Goal: Task Accomplishment & Management: Use online tool/utility

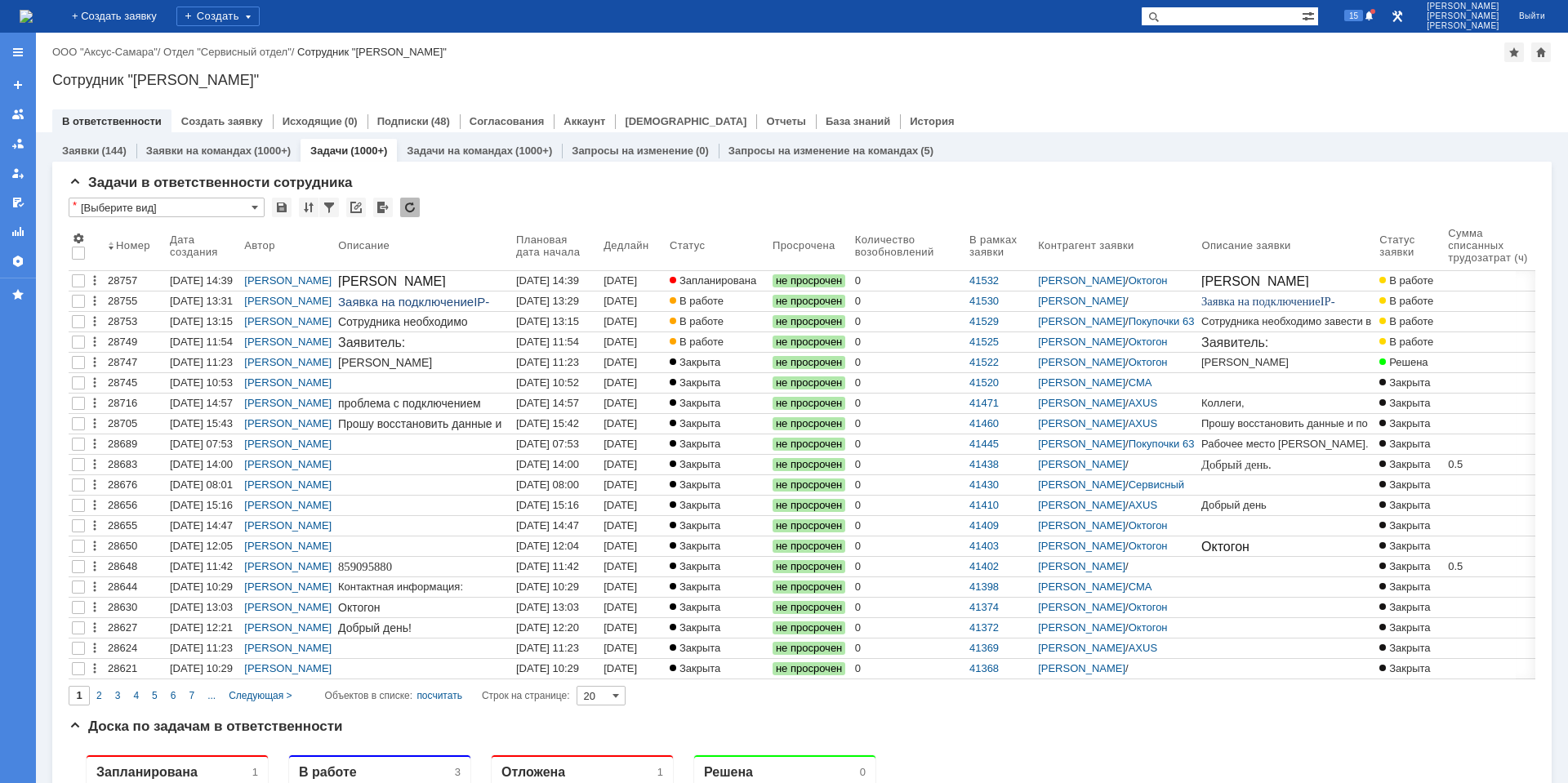
click at [459, 317] on div "Сотрудника необходимо завести в 1С и дать доступ в терминал." at bounding box center [424, 335] width 172 height 39
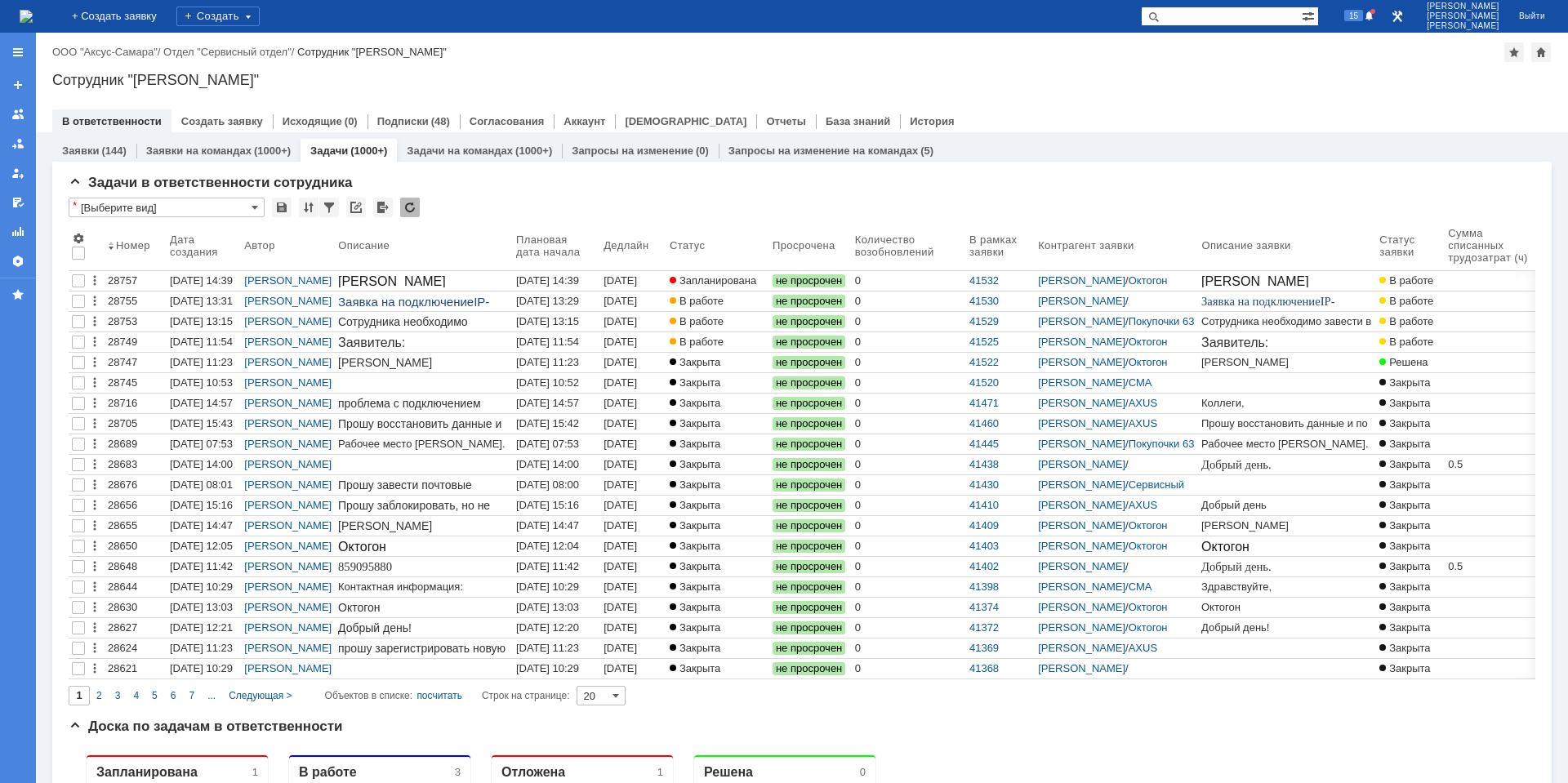
click at [564, 324] on div "[DATE] 13:15" at bounding box center [548, 322] width 63 height 12
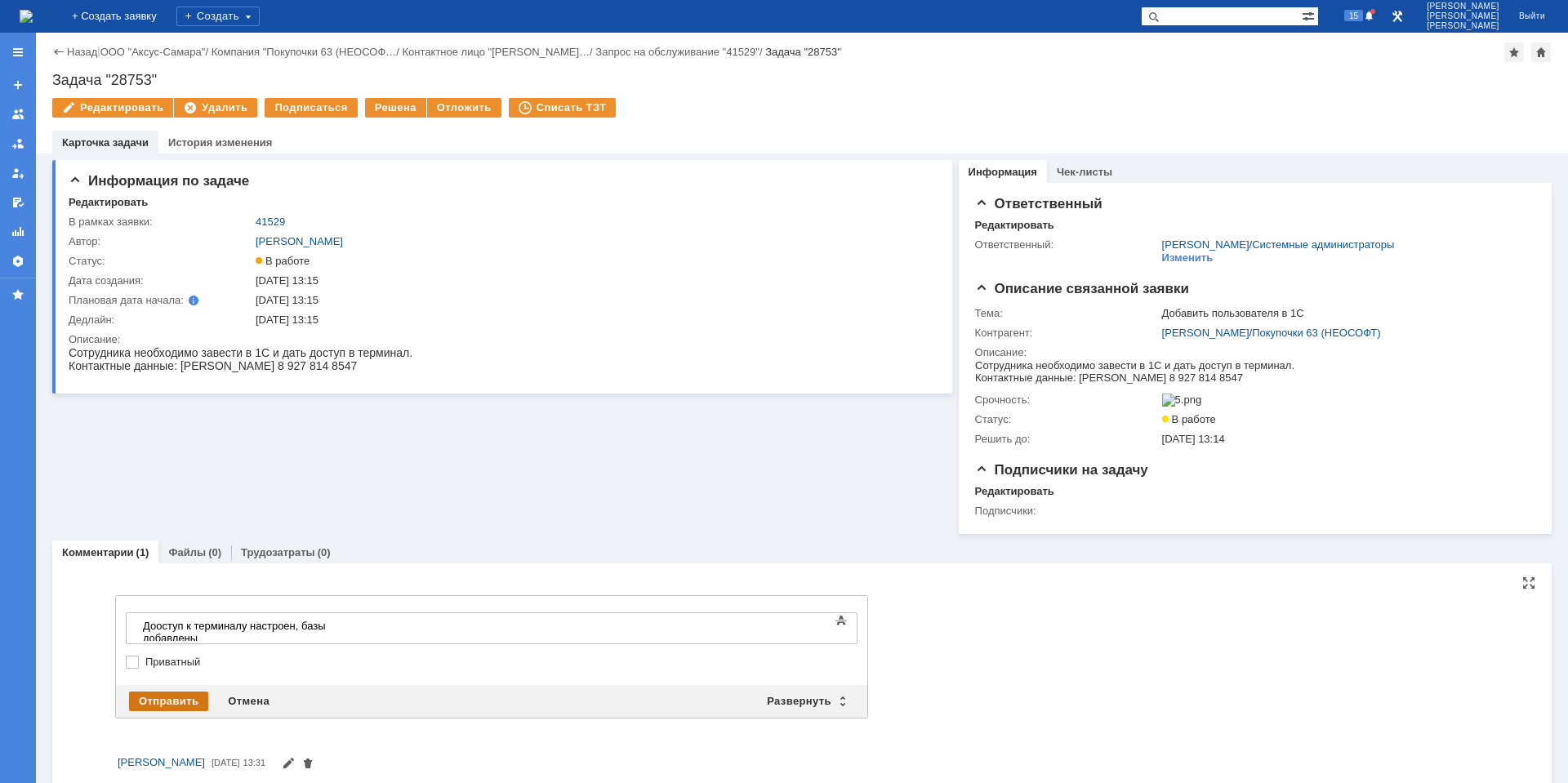
click at [195, 708] on div "Отправить" at bounding box center [168, 701] width 79 height 19
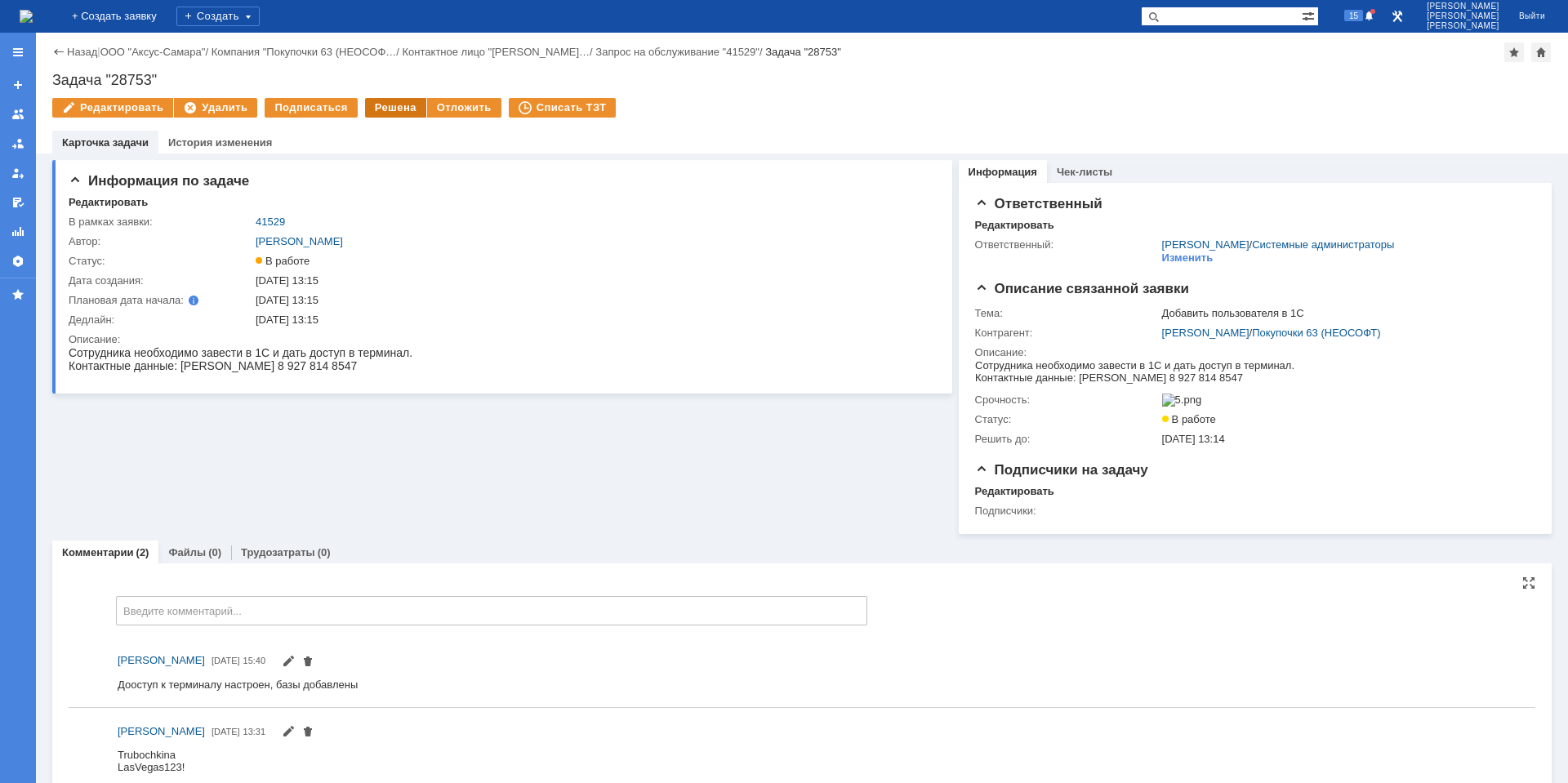
click at [387, 109] on div "Решена" at bounding box center [395, 108] width 61 height 19
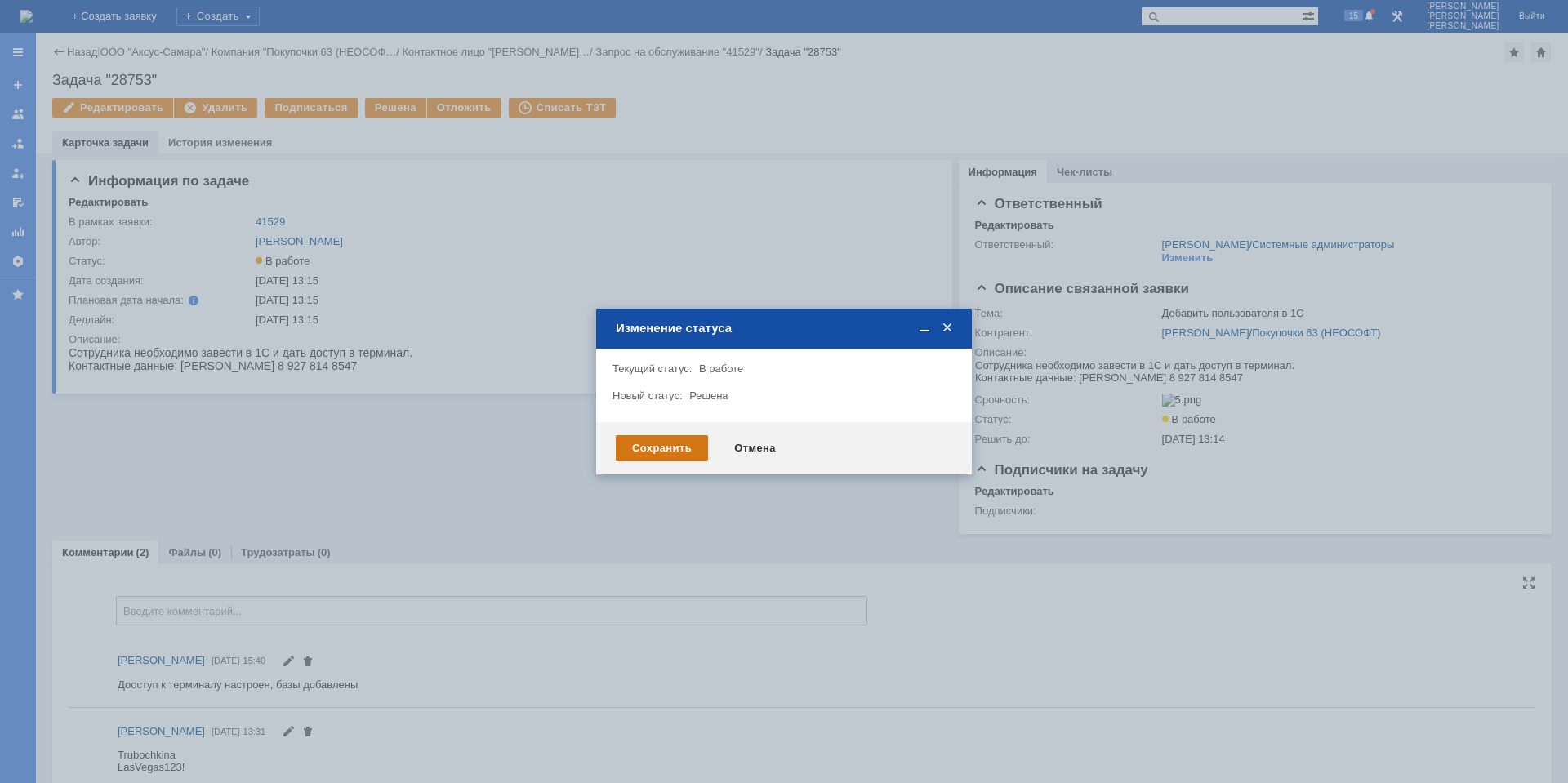
click at [668, 446] on div "Сохранить" at bounding box center [661, 448] width 92 height 26
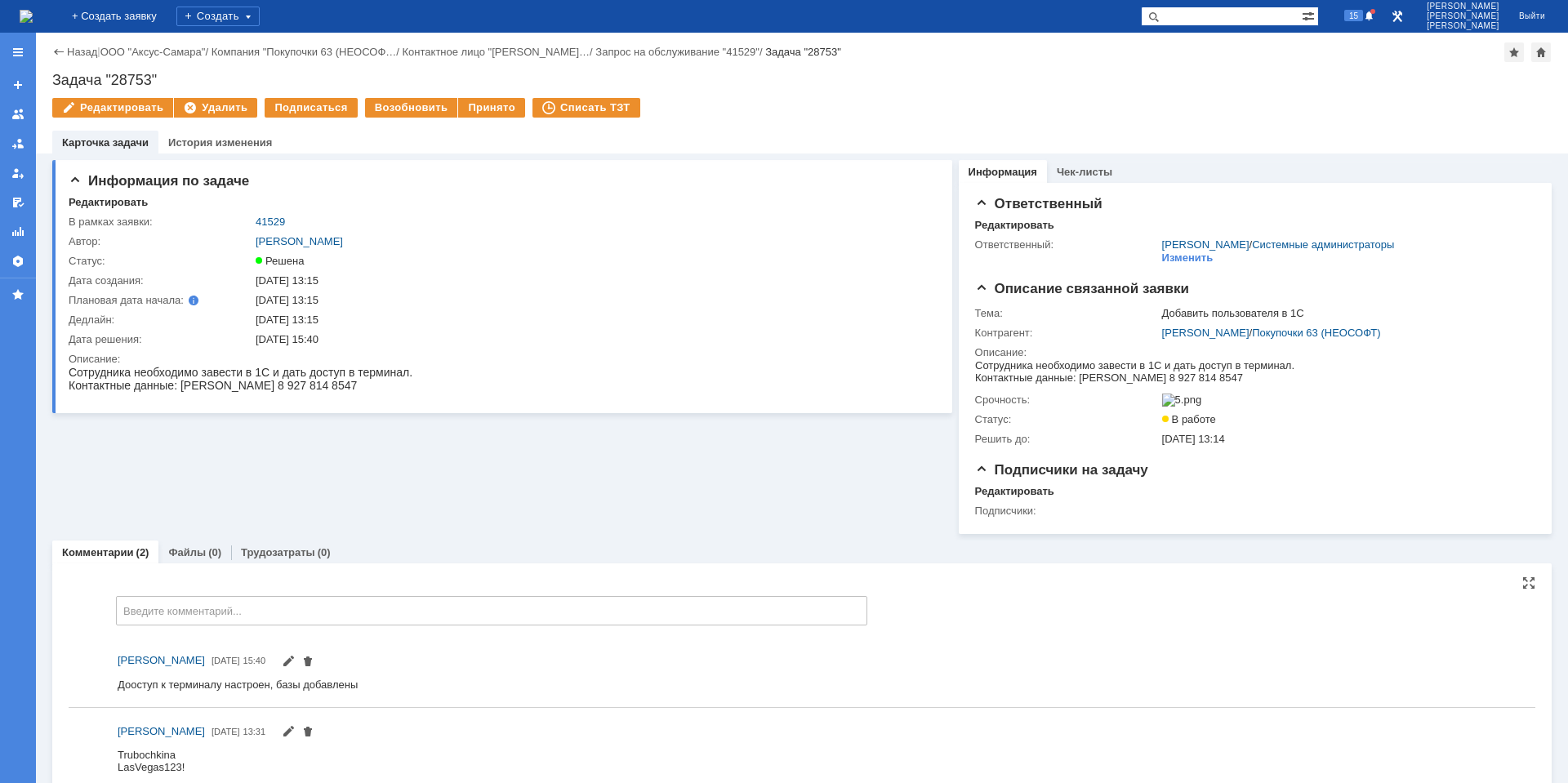
click at [32, 23] on img at bounding box center [25, 16] width 13 height 13
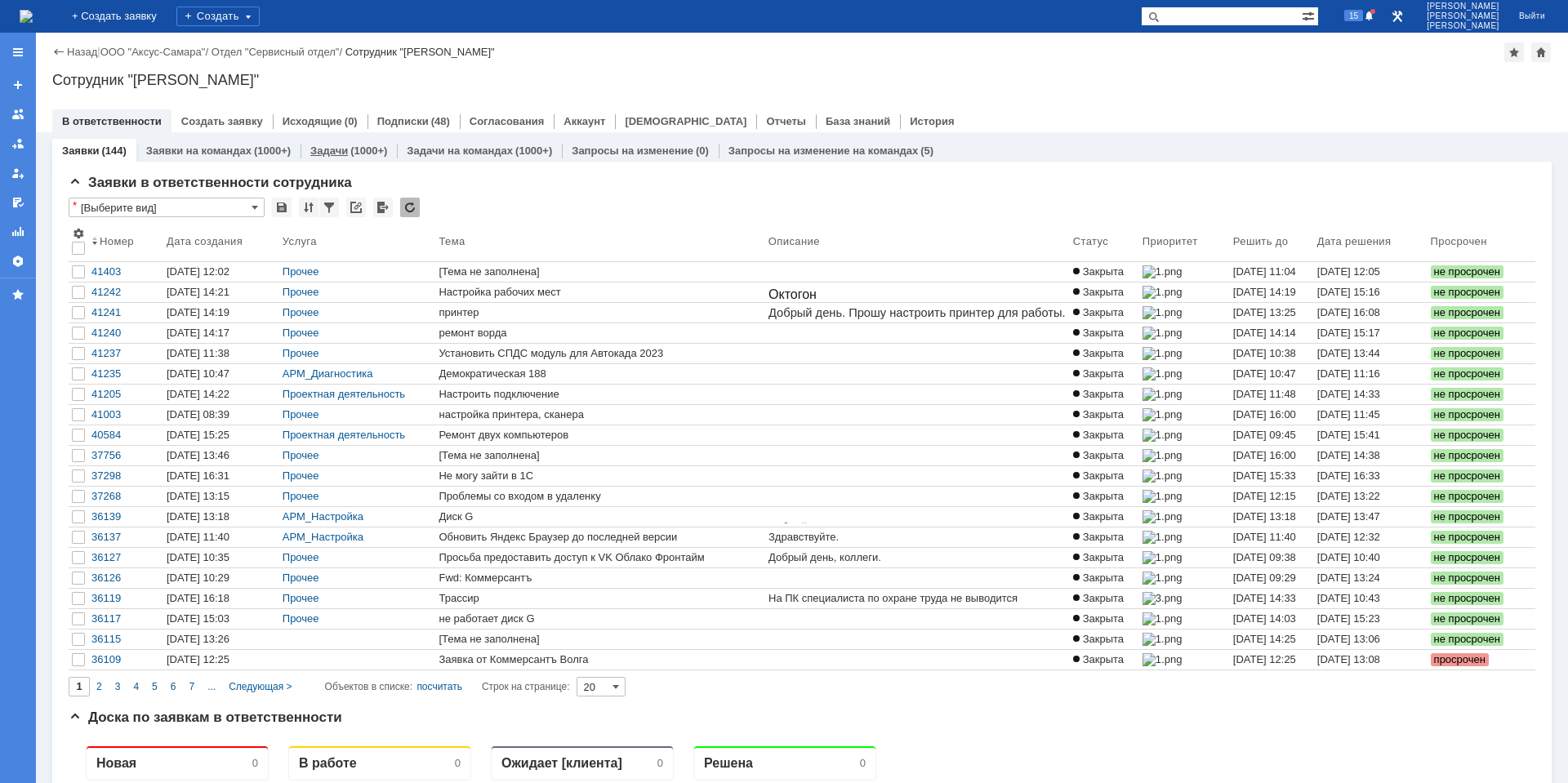
click at [328, 152] on link "Задачи" at bounding box center [329, 151] width 38 height 12
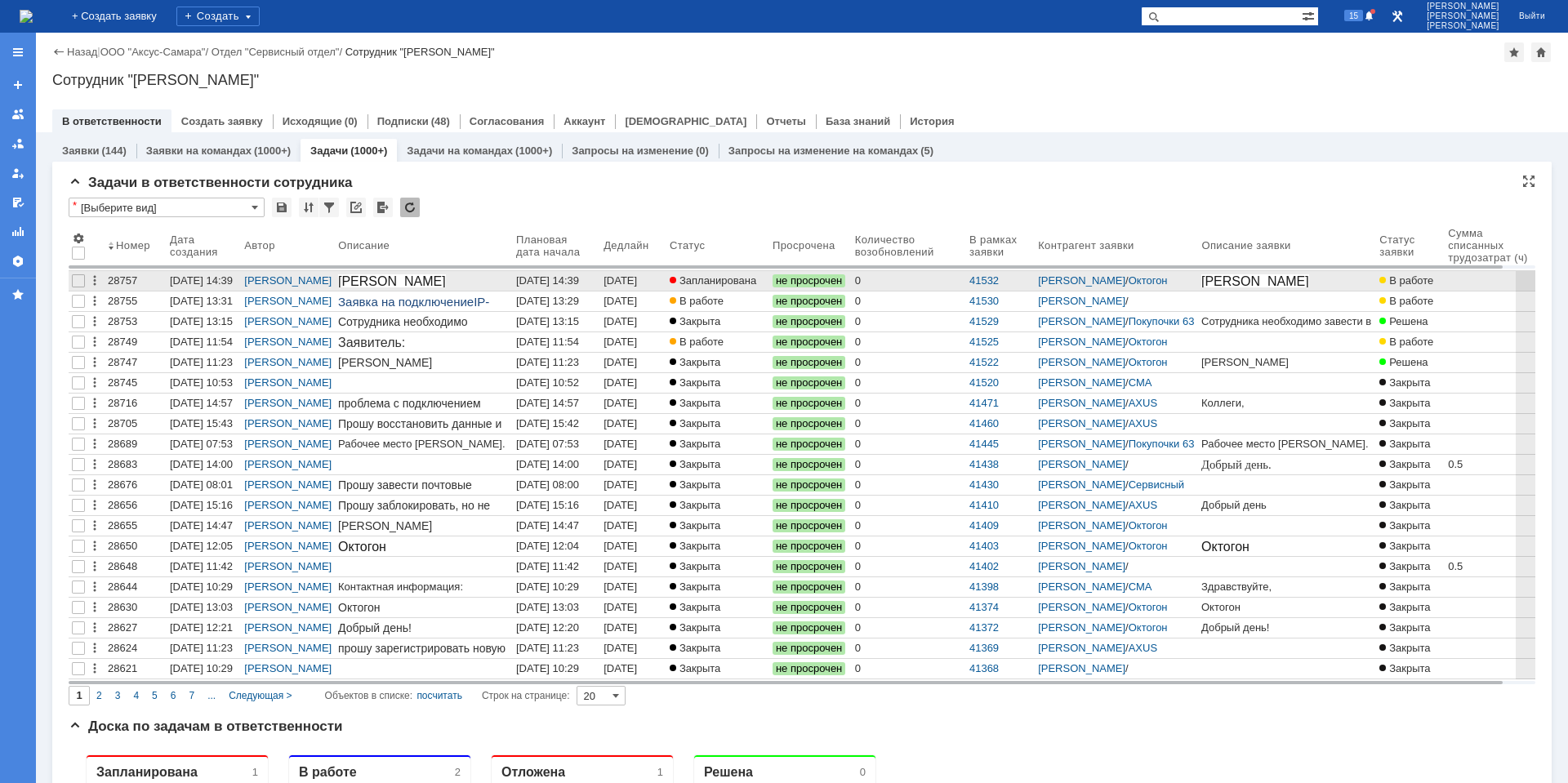
click at [578, 281] on div "[DATE] 14:39" at bounding box center [548, 281] width 63 height 12
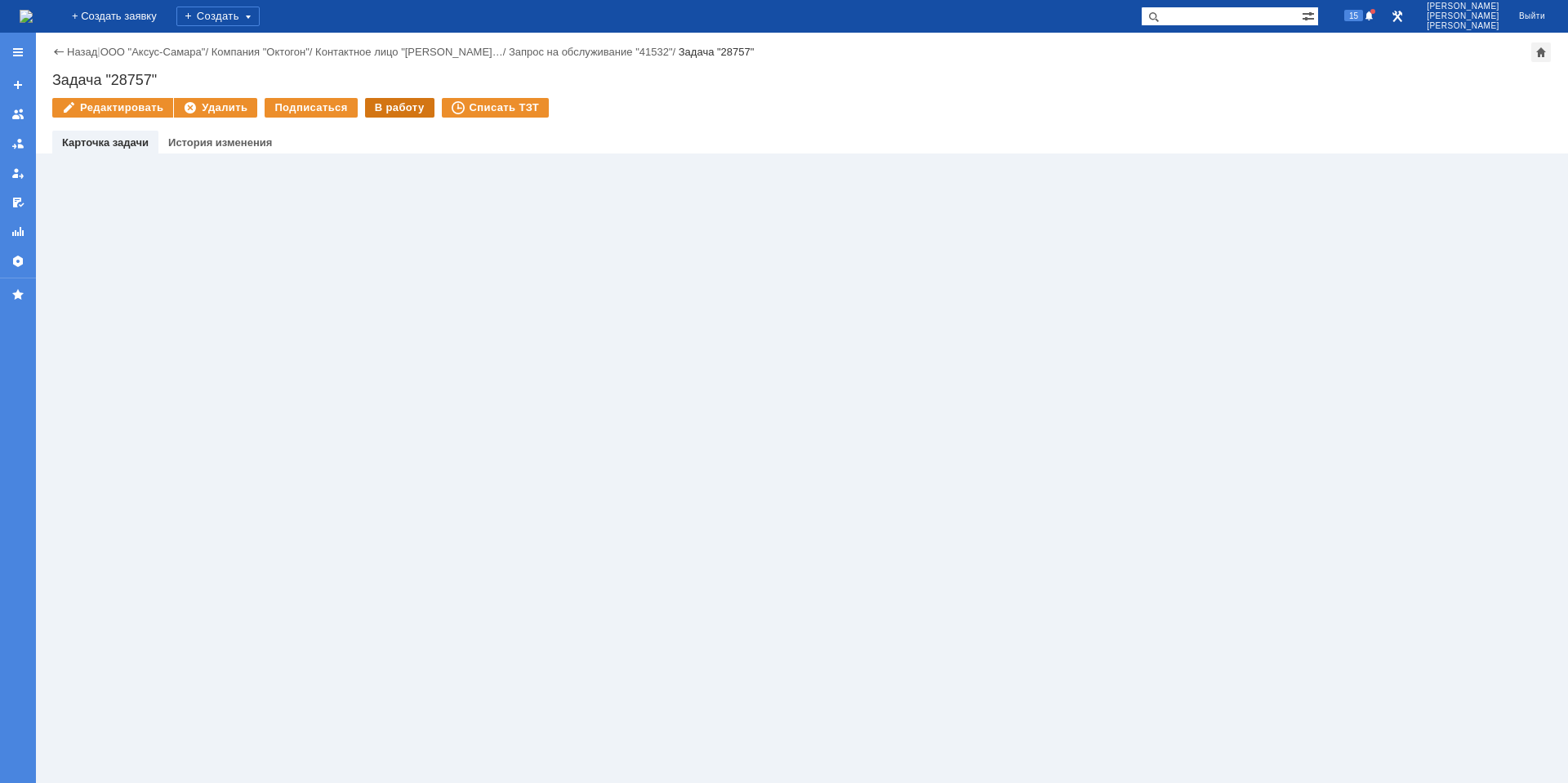
click at [375, 113] on div "В работу" at bounding box center [399, 108] width 69 height 19
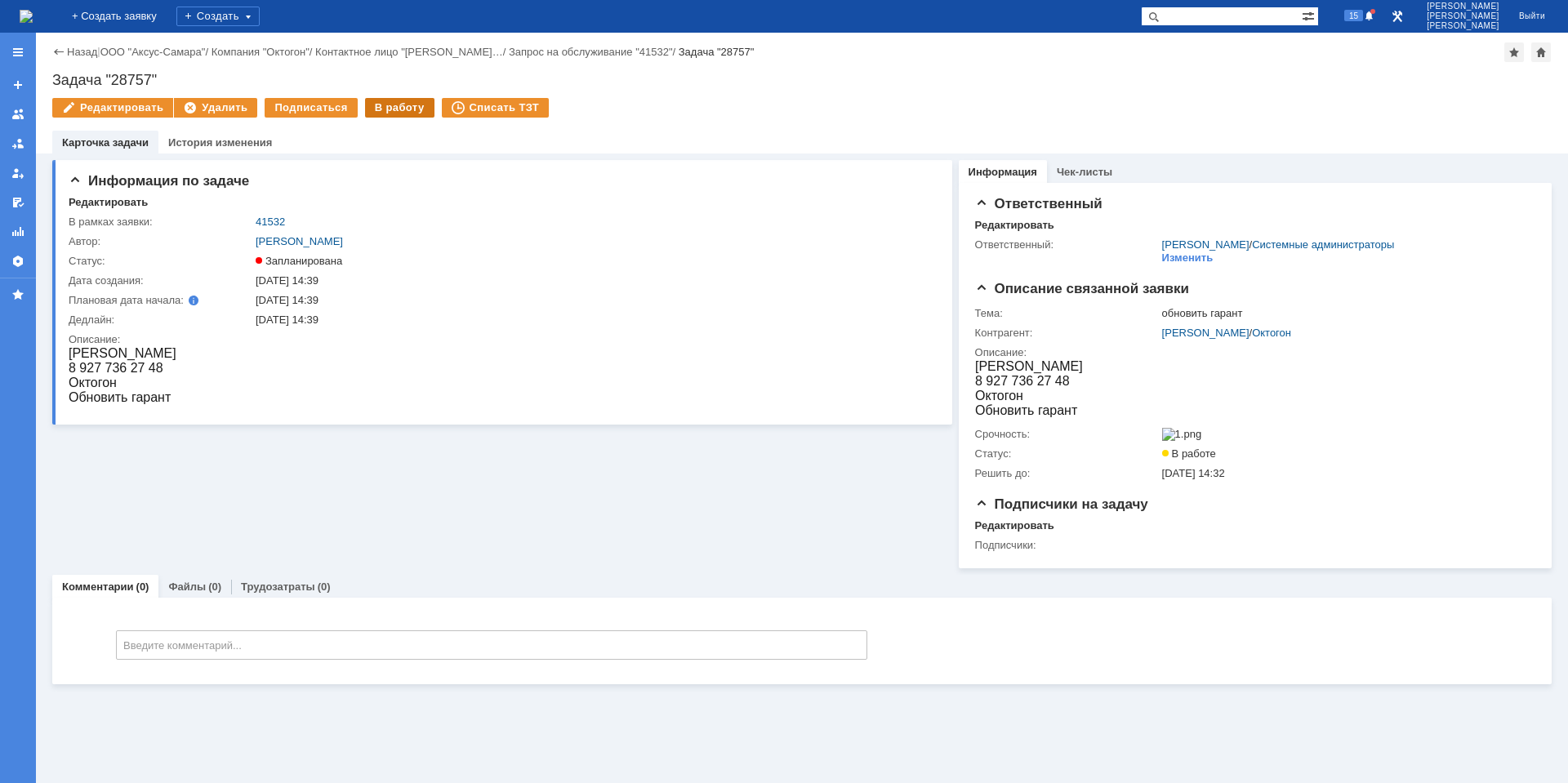
click at [383, 110] on div "В работу" at bounding box center [399, 108] width 69 height 19
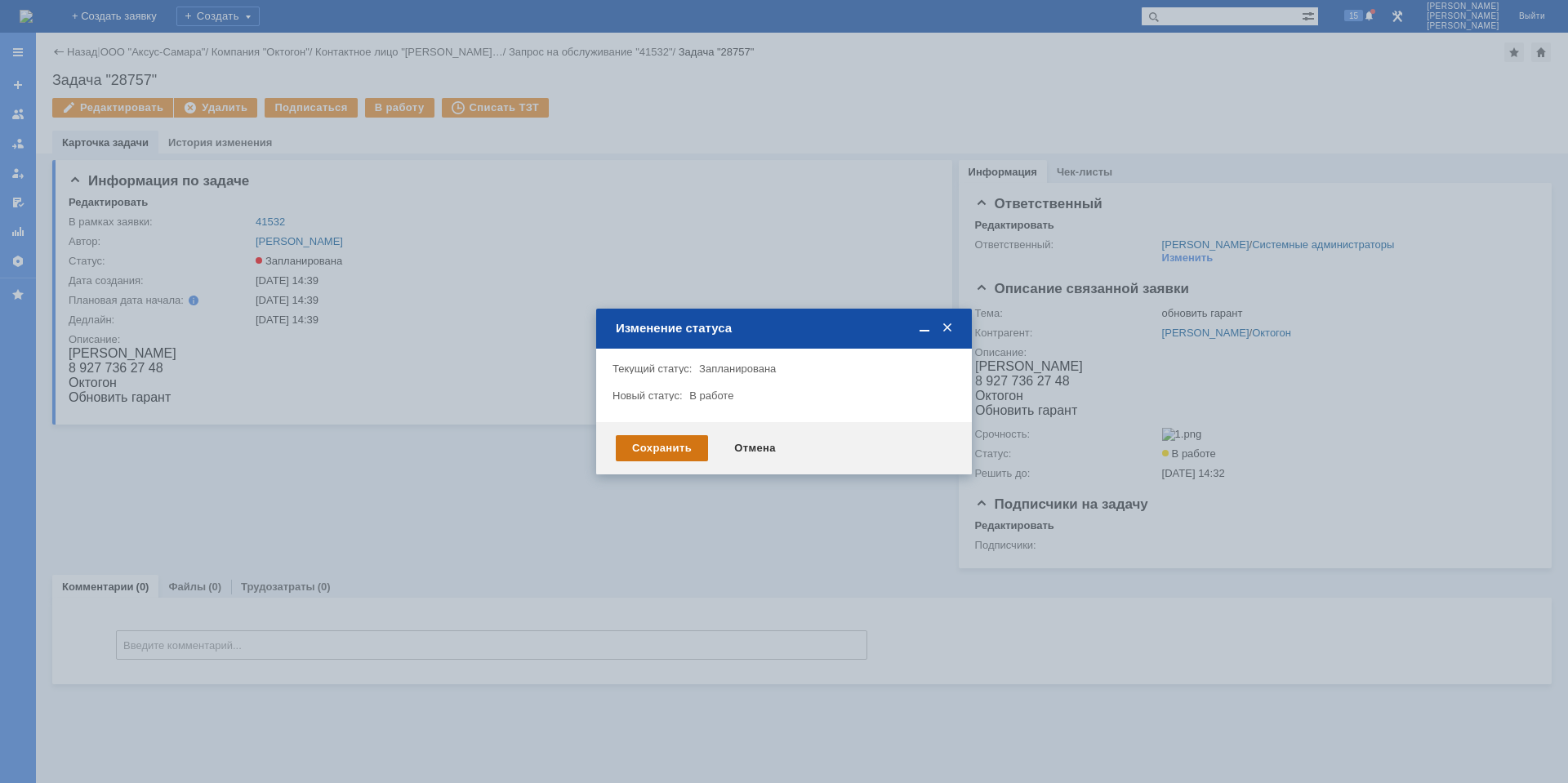
click at [645, 447] on div "Сохранить" at bounding box center [661, 448] width 92 height 26
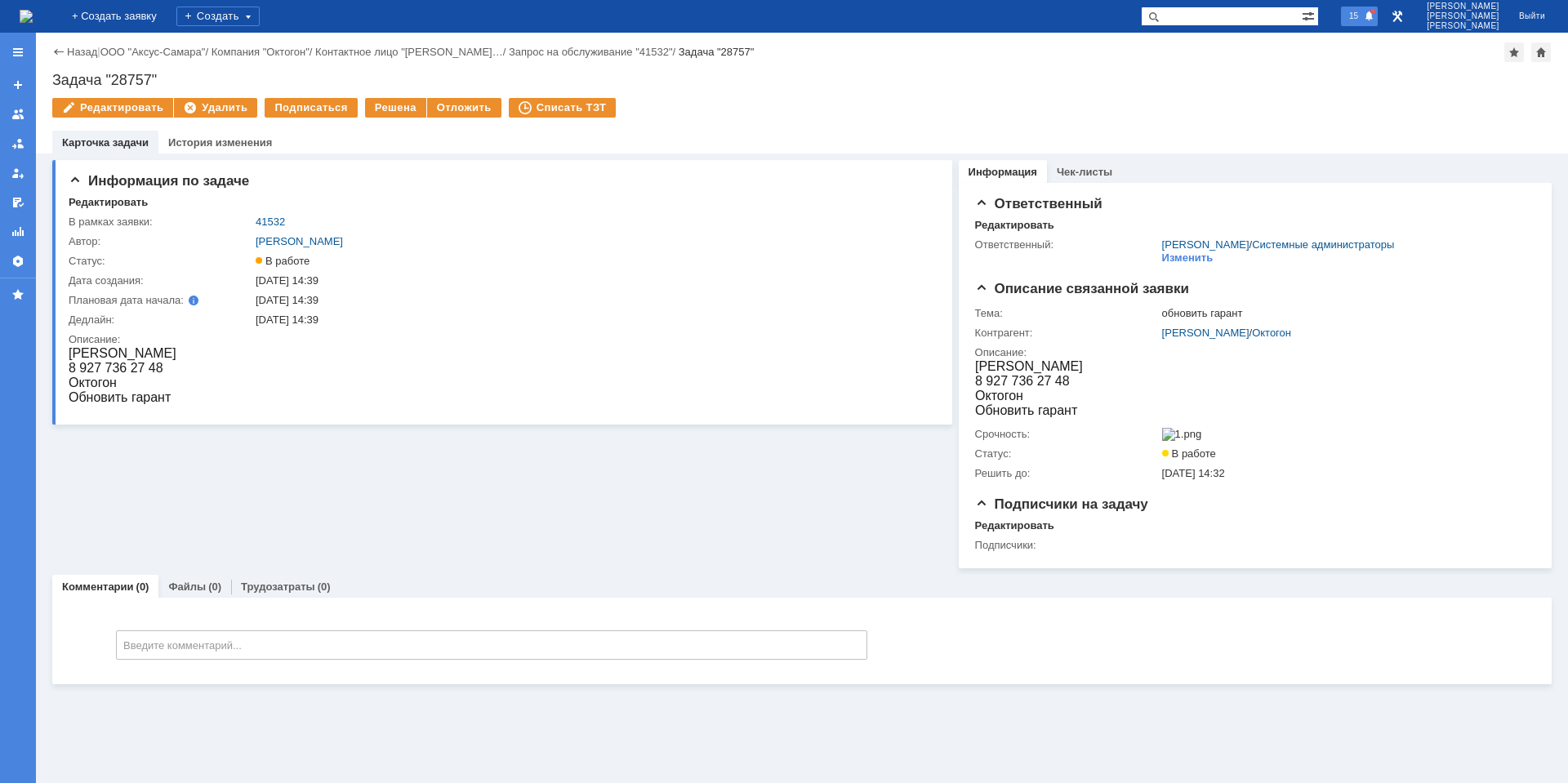
click at [1363, 12] on span "15" at bounding box center [1352, 15] width 18 height 11
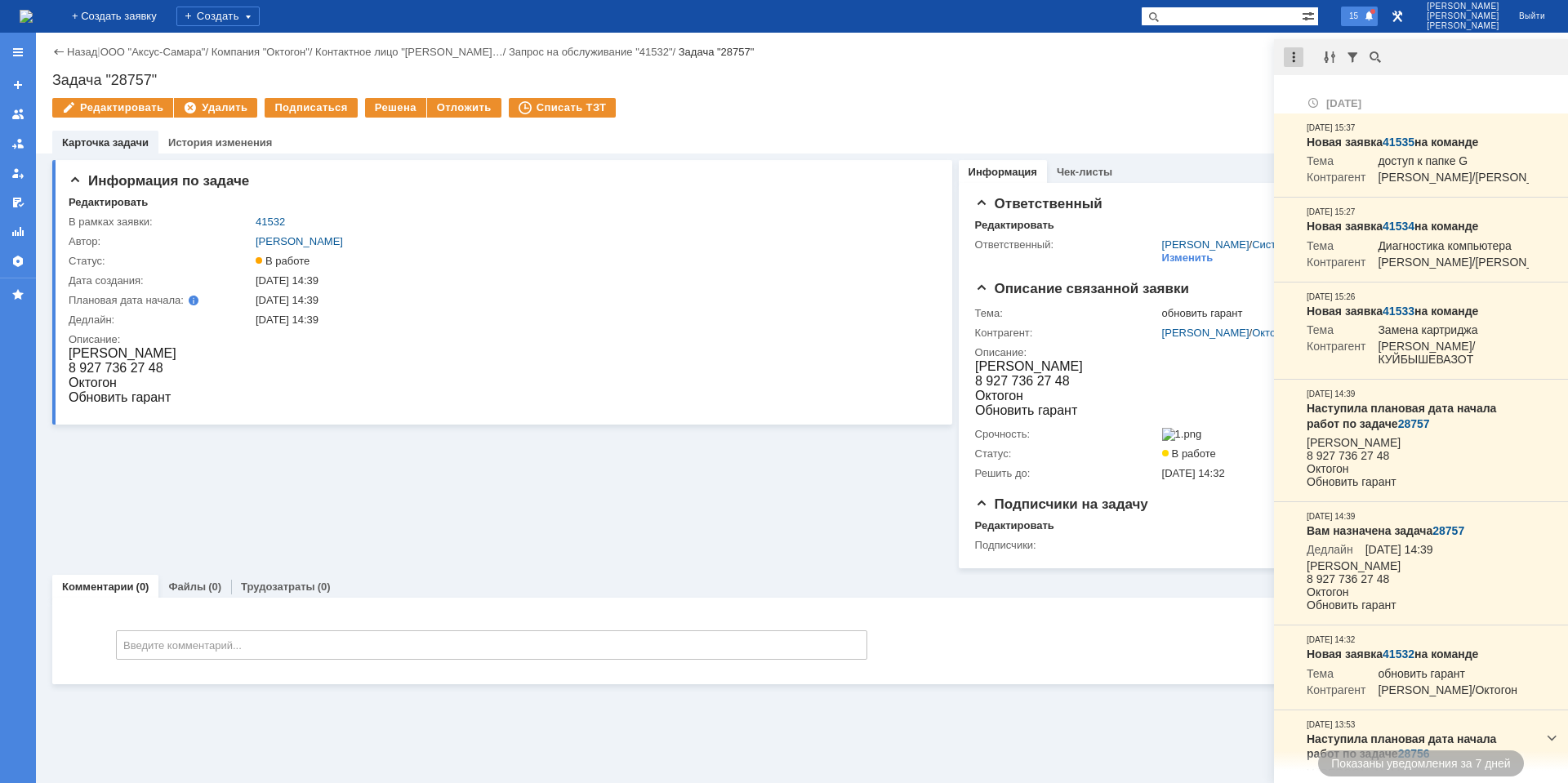
click at [1288, 53] on div at bounding box center [1293, 57] width 19 height 19
click at [1325, 99] on div "Отметить уведомления прочитанными" at bounding box center [1406, 98] width 219 height 11
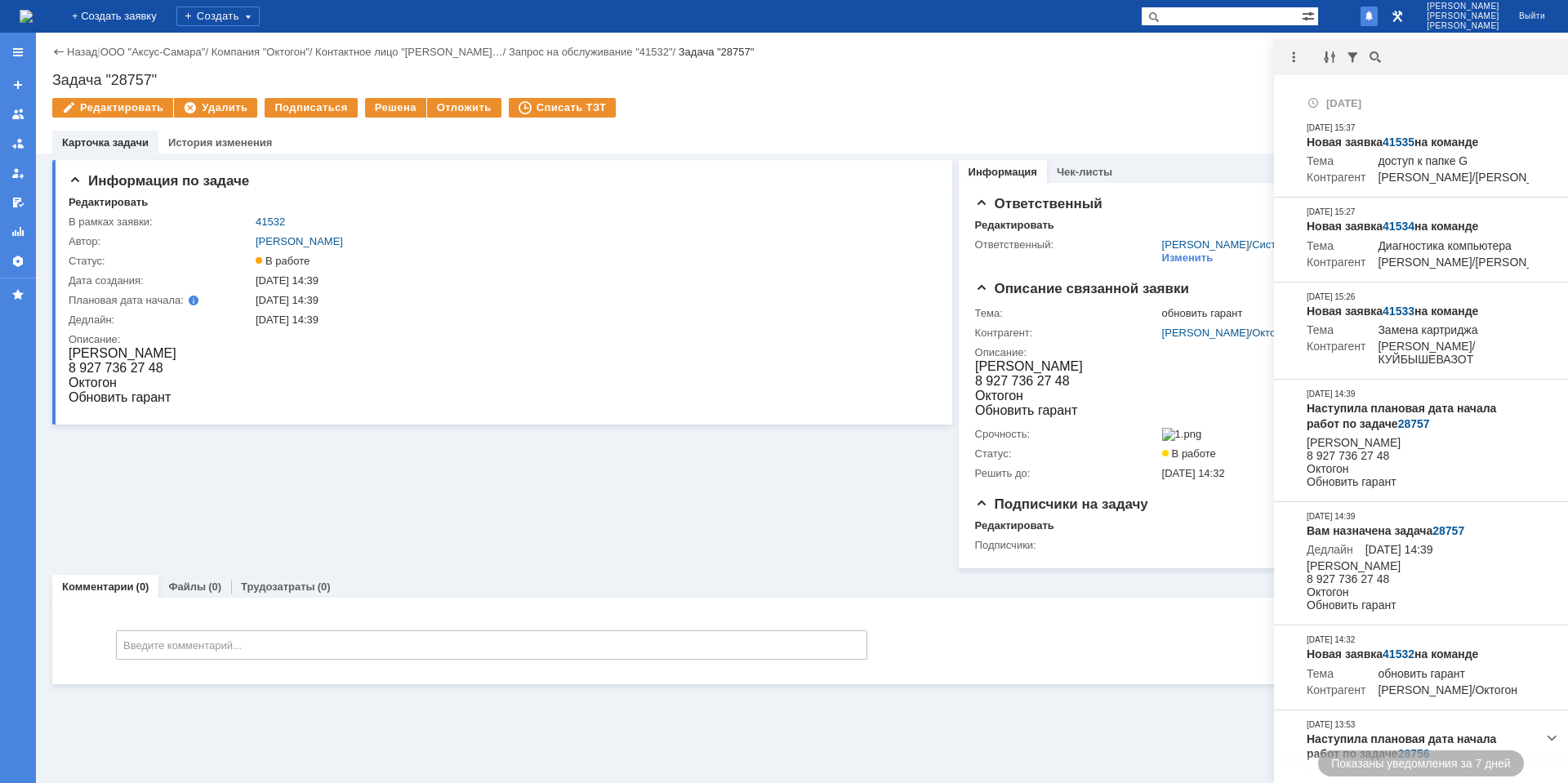
click at [1013, 77] on div "Задача "28757"" at bounding box center [802, 80] width 1499 height 17
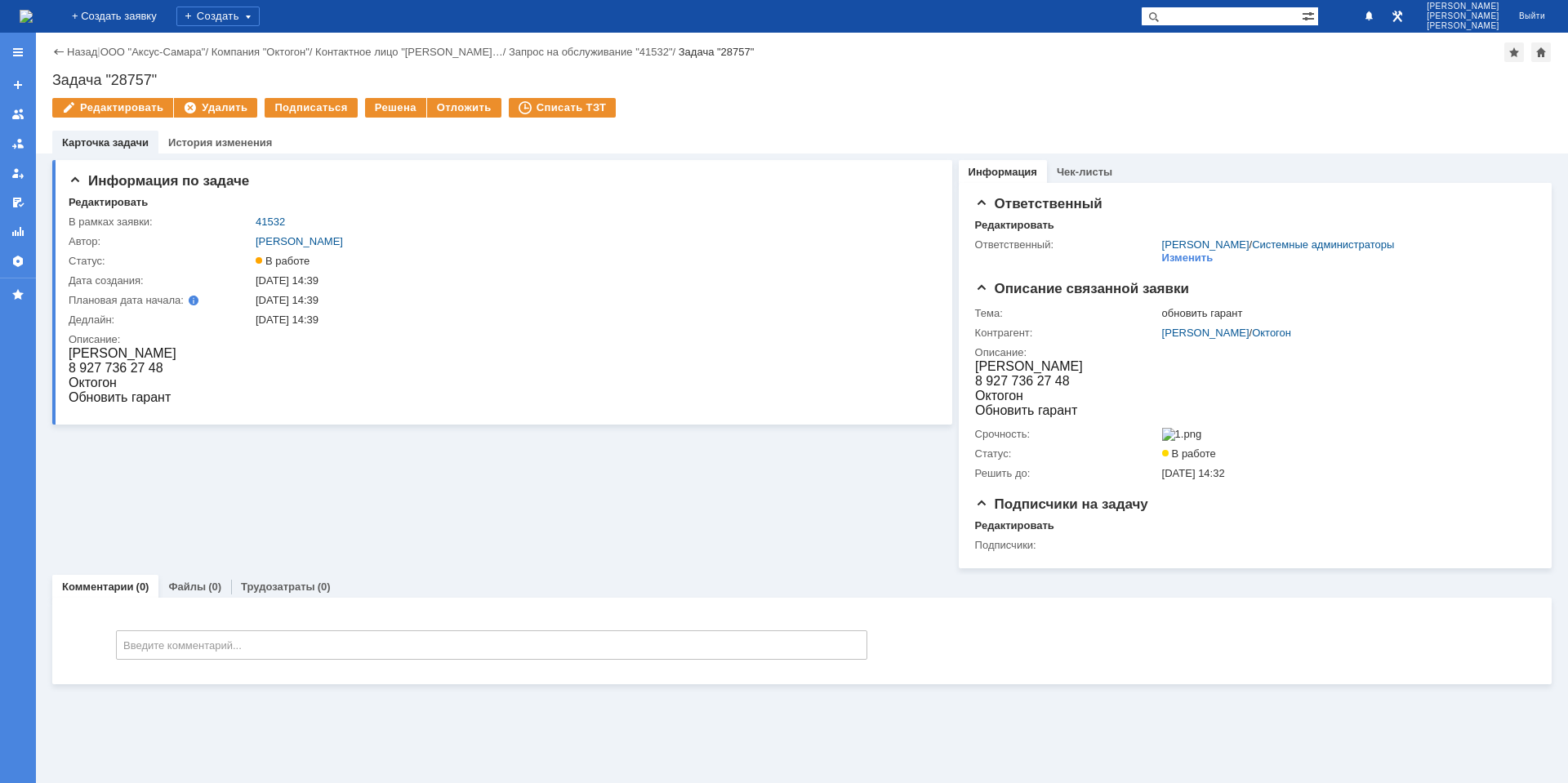
click at [32, 18] on img at bounding box center [25, 16] width 13 height 13
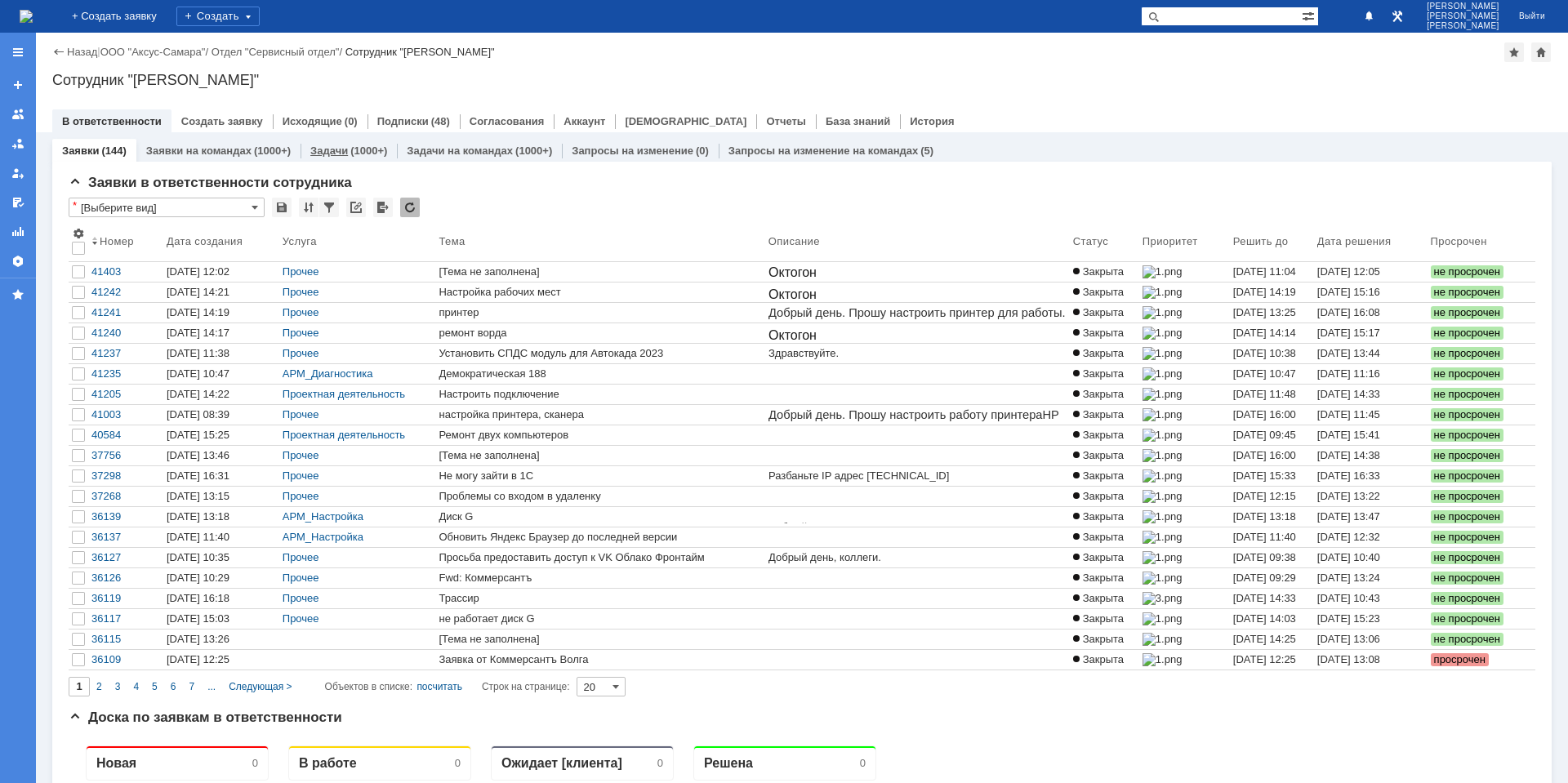
click at [352, 150] on div "(1000+)" at bounding box center [369, 151] width 37 height 12
